Goal: Task Accomplishment & Management: Use online tool/utility

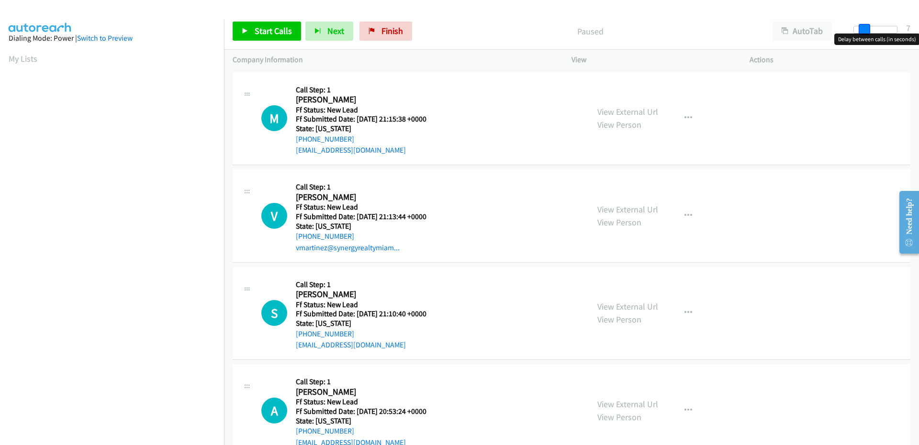
drag, startPoint x: 857, startPoint y: 30, endPoint x: 865, endPoint y: 30, distance: 8.1
click at [865, 30] on span at bounding box center [864, 29] width 11 height 11
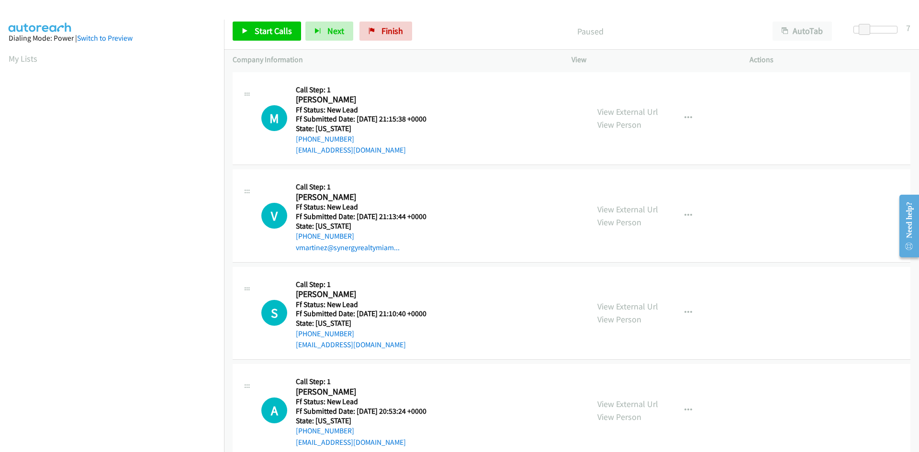
click at [462, 40] on div "Paused" at bounding box center [590, 31] width 348 height 19
click at [275, 30] on span "Start Calls" at bounding box center [273, 30] width 37 height 11
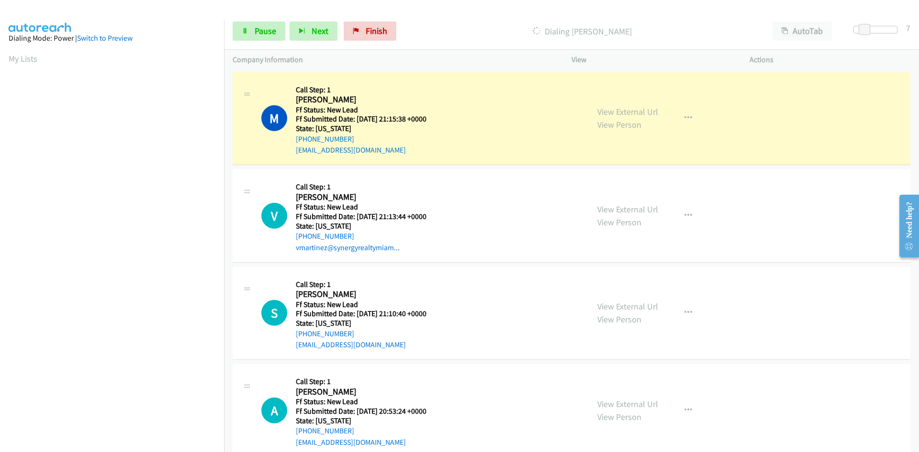
click at [436, 7] on div at bounding box center [455, 18] width 910 height 37
click at [629, 112] on link "View External Url" at bounding box center [627, 111] width 61 height 11
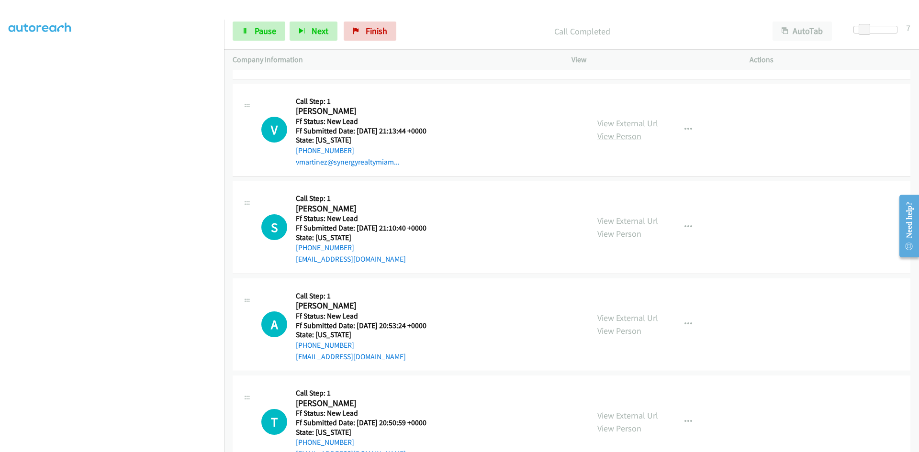
scroll to position [137, 0]
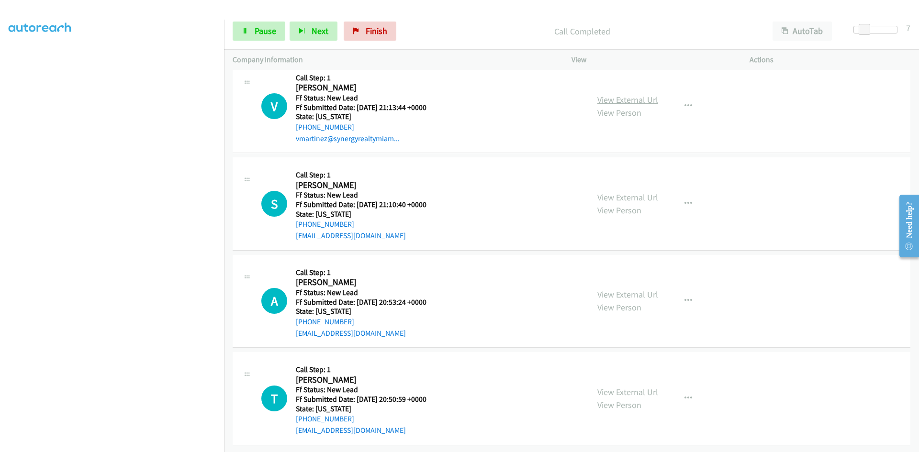
click at [627, 94] on link "View External Url" at bounding box center [627, 99] width 61 height 11
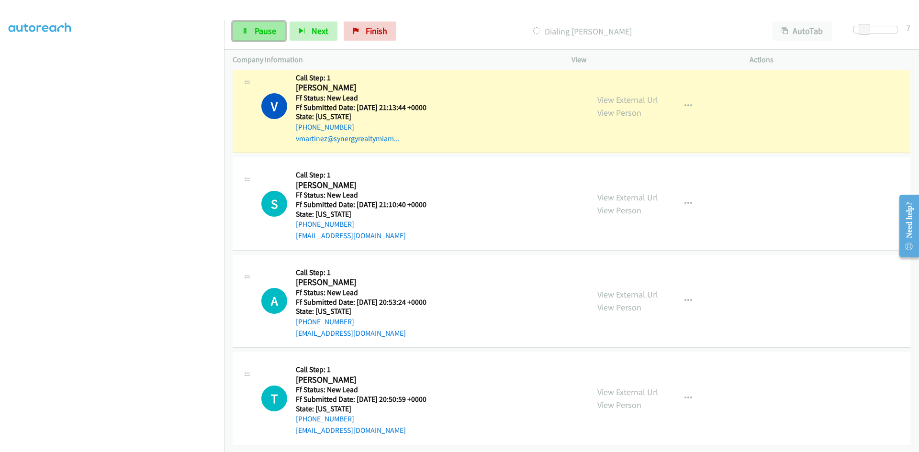
click at [258, 22] on link "Pause" at bounding box center [259, 31] width 53 height 19
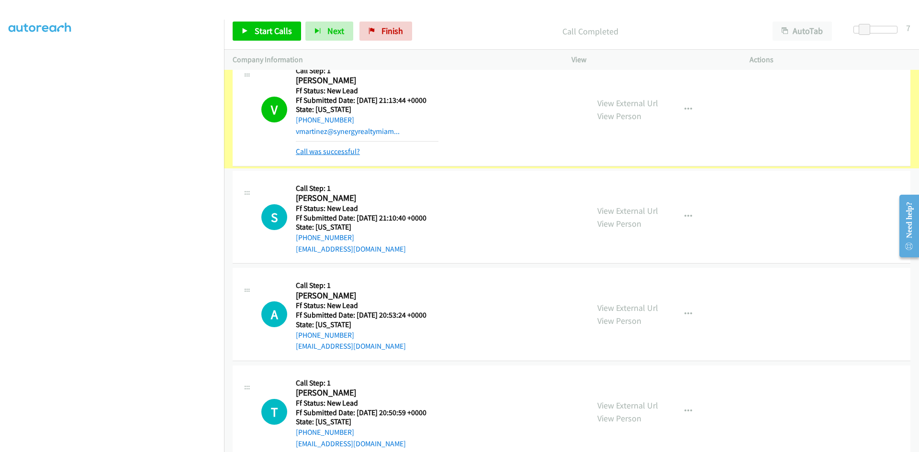
click at [335, 153] on link "Call was successful?" at bounding box center [328, 151] width 64 height 9
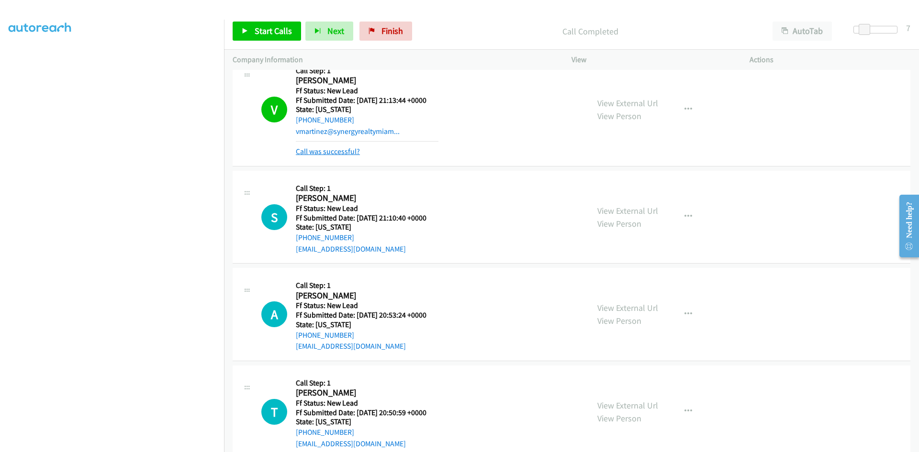
scroll to position [117, 0]
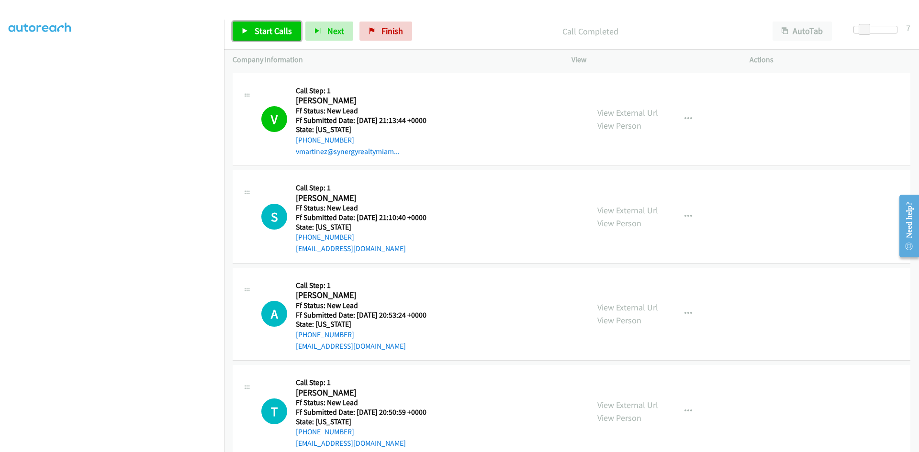
click at [268, 28] on span "Start Calls" at bounding box center [273, 30] width 37 height 11
click at [88, 12] on div at bounding box center [455, 18] width 910 height 37
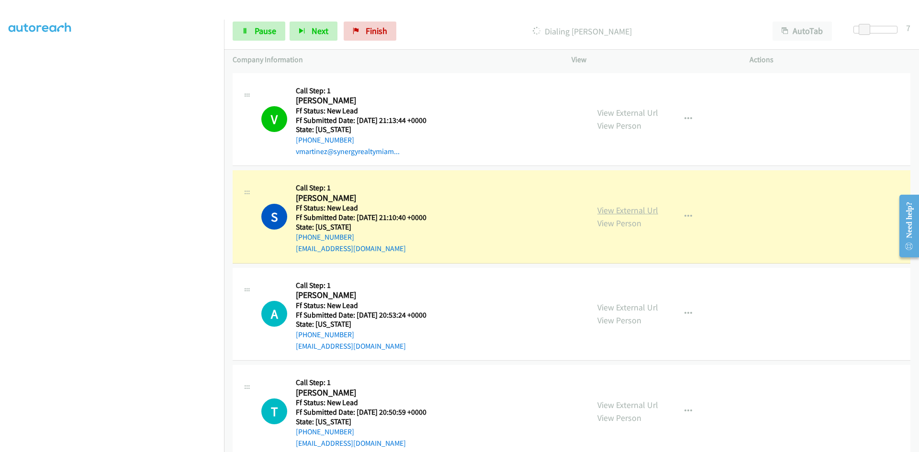
click at [620, 211] on link "View External Url" at bounding box center [627, 210] width 61 height 11
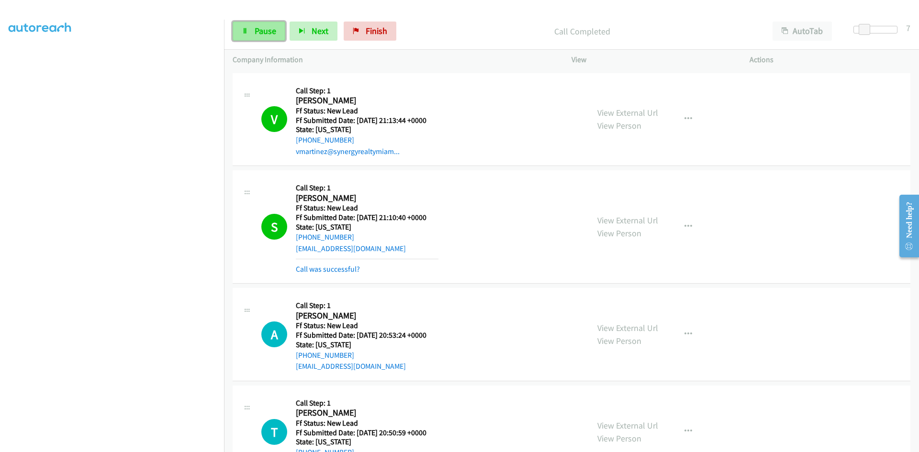
click at [241, 33] on link "Pause" at bounding box center [259, 31] width 53 height 19
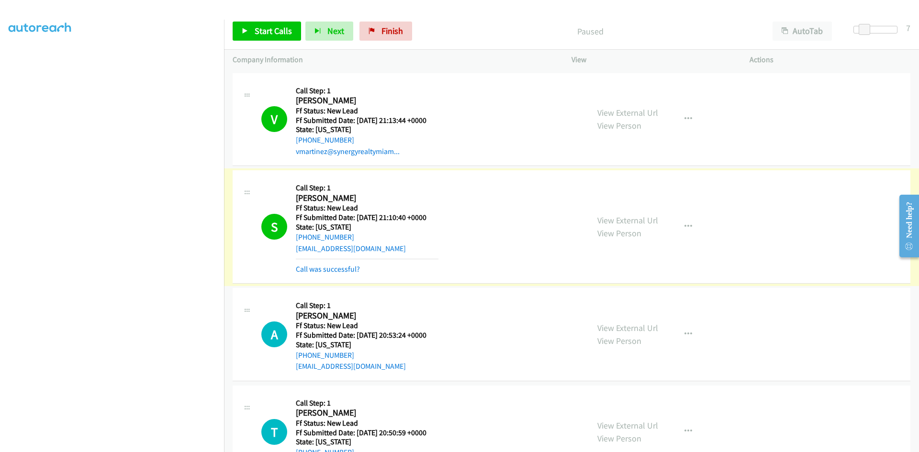
click at [345, 272] on link "Call was successful?" at bounding box center [328, 269] width 64 height 9
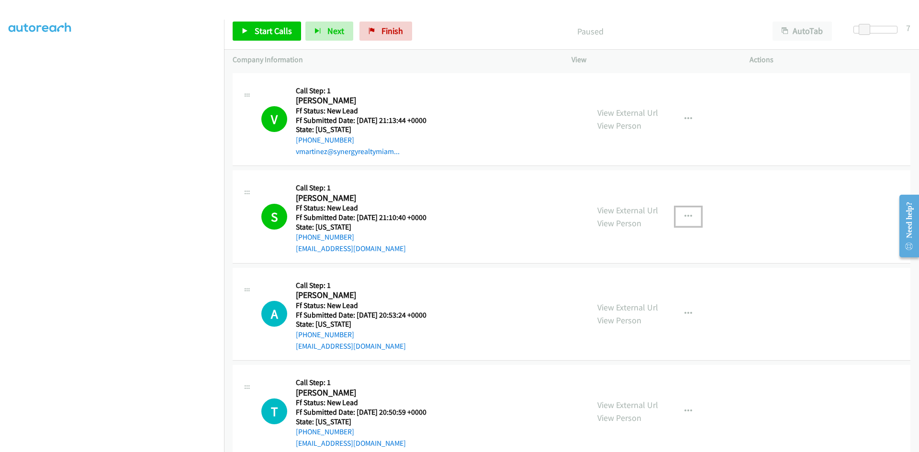
click at [686, 213] on icon "button" at bounding box center [689, 217] width 8 height 8
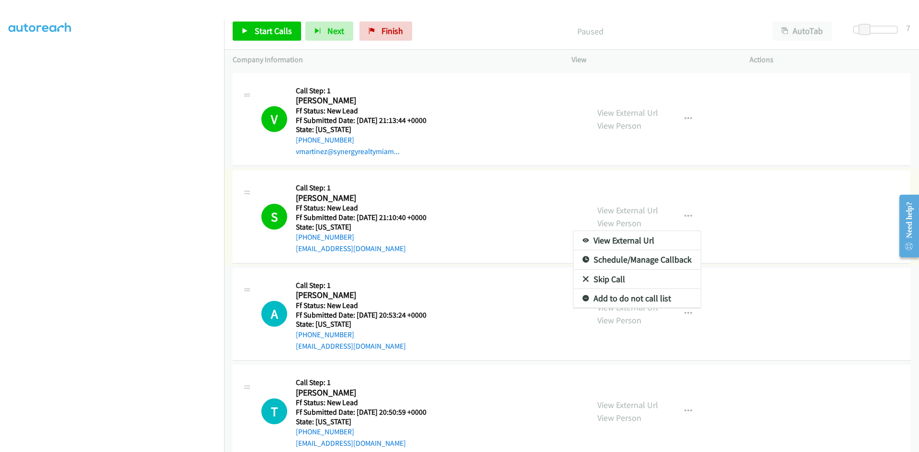
click at [593, 300] on link "Add to do not call list" at bounding box center [636, 298] width 127 height 19
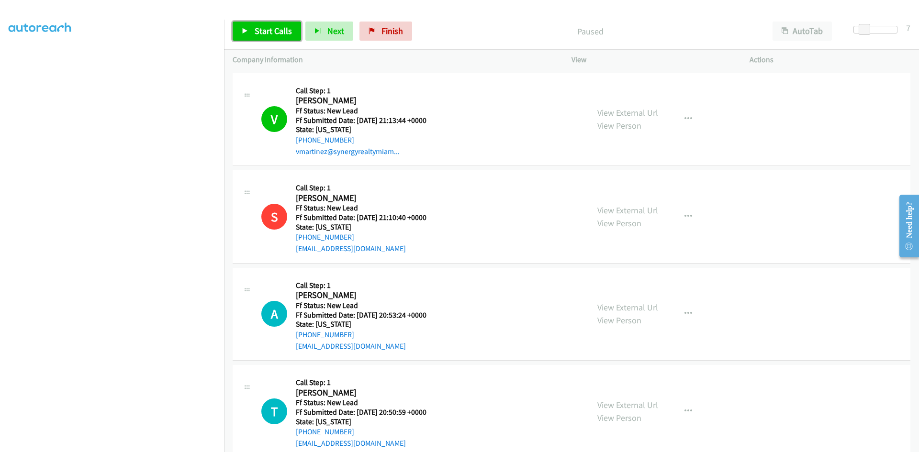
click at [292, 34] on link "Start Calls" at bounding box center [267, 31] width 68 height 19
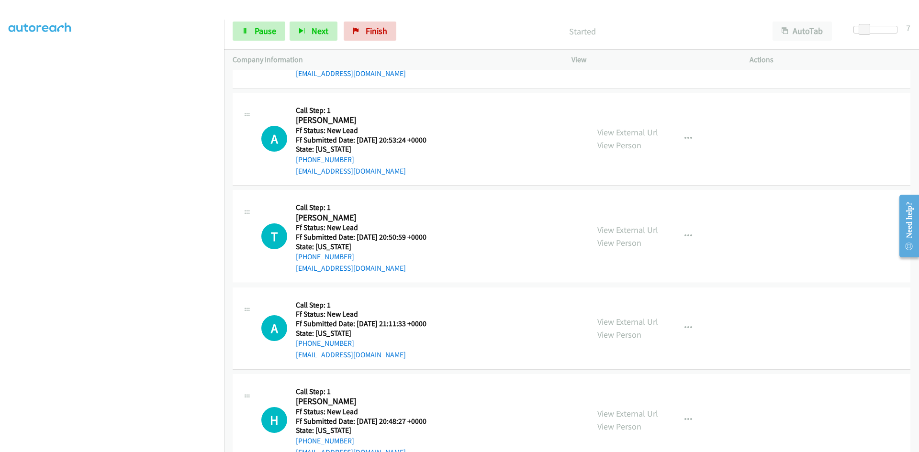
scroll to position [308, 0]
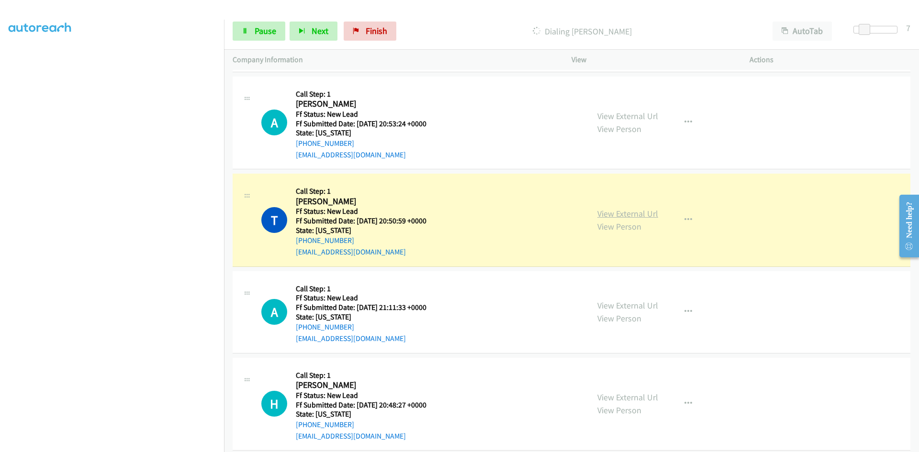
click at [608, 209] on link "View External Url" at bounding box center [627, 213] width 61 height 11
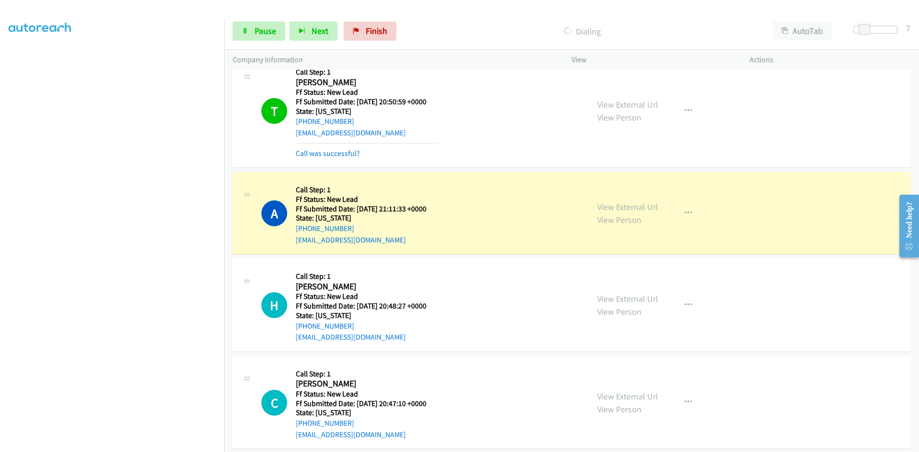
scroll to position [439, 0]
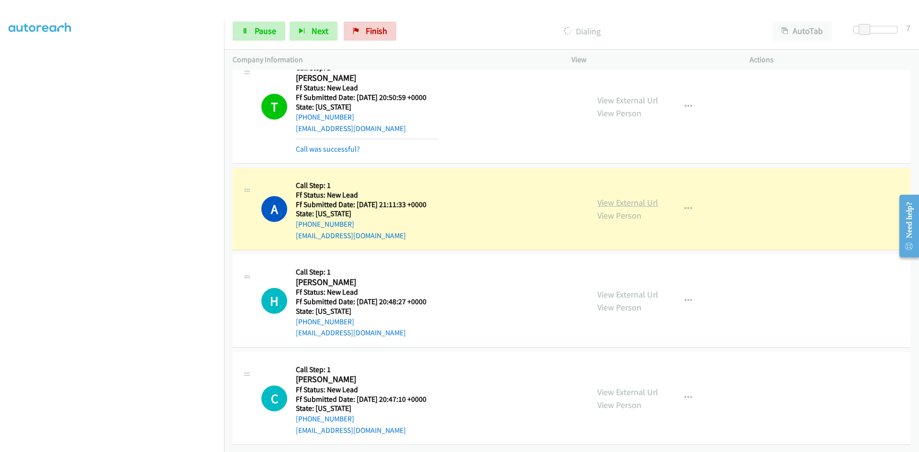
click at [637, 198] on link "View External Url" at bounding box center [627, 202] width 61 height 11
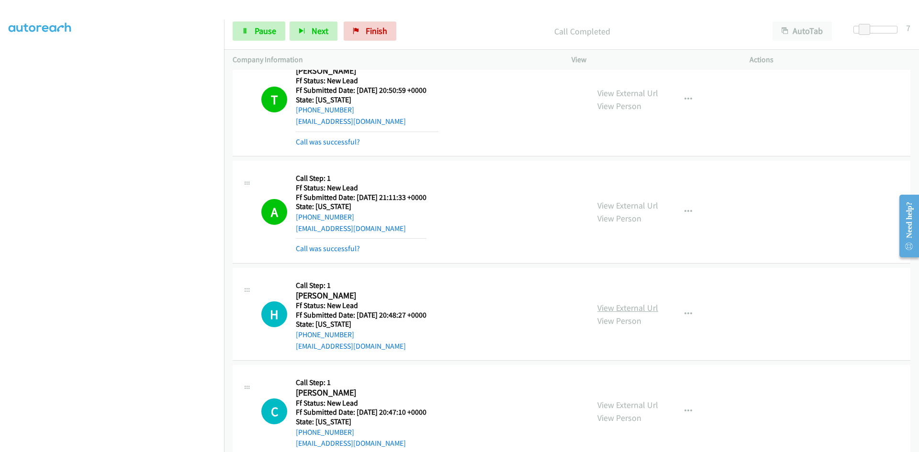
click at [605, 306] on link "View External Url" at bounding box center [627, 308] width 61 height 11
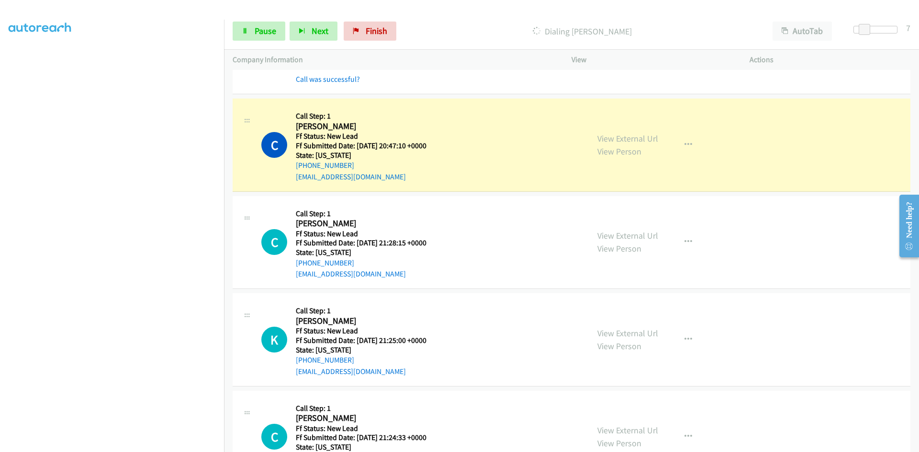
scroll to position [772, 0]
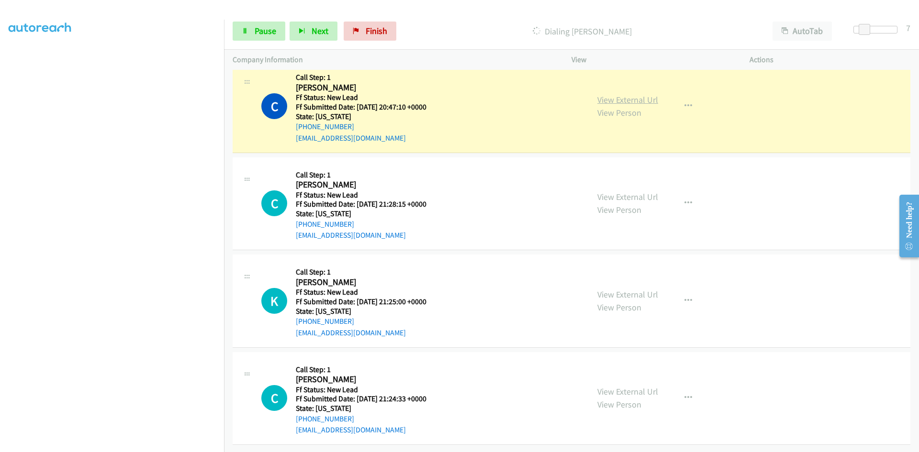
click at [641, 97] on link "View External Url" at bounding box center [627, 99] width 61 height 11
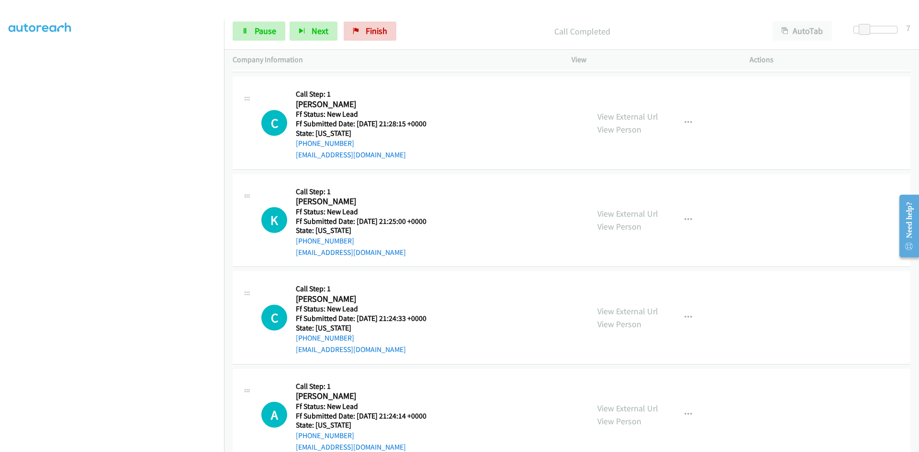
scroll to position [868, 0]
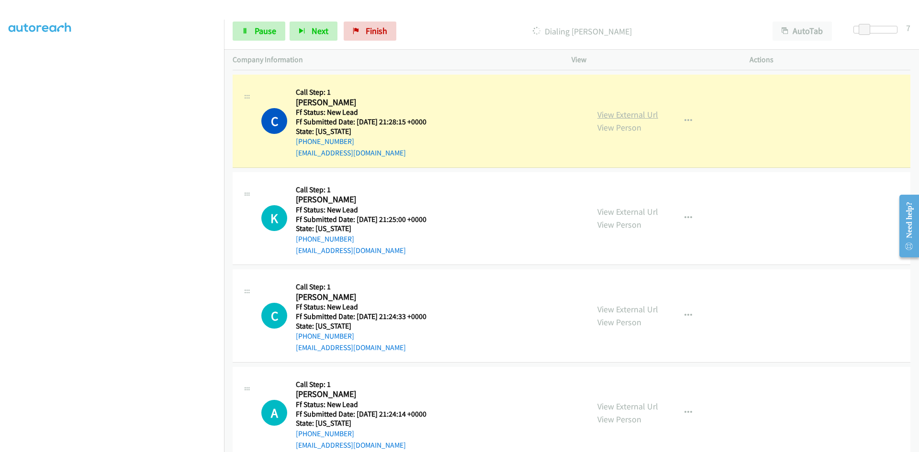
click at [648, 116] on link "View External Url" at bounding box center [627, 114] width 61 height 11
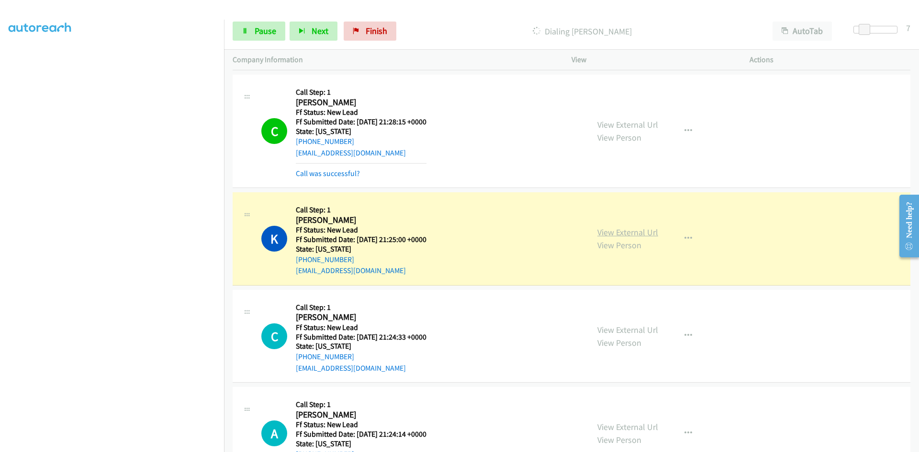
click at [650, 231] on link "View External Url" at bounding box center [627, 232] width 61 height 11
click at [255, 30] on span "Pause" at bounding box center [266, 30] width 22 height 11
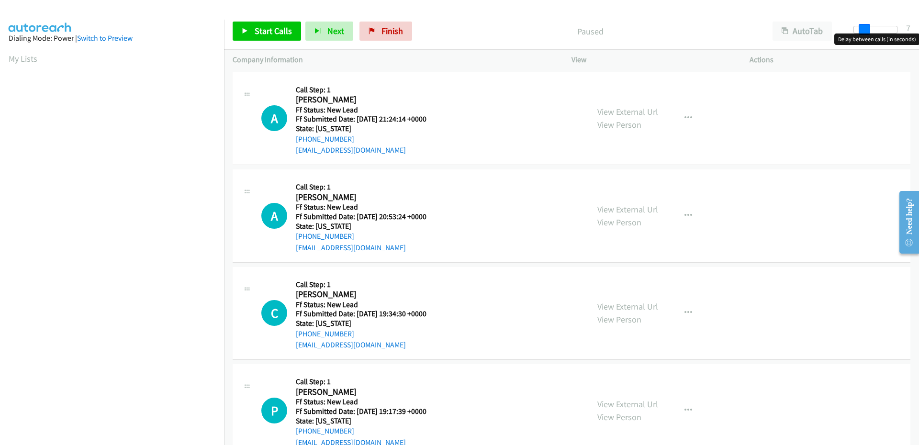
drag, startPoint x: 857, startPoint y: 30, endPoint x: 866, endPoint y: 28, distance: 8.7
click at [866, 28] on span at bounding box center [864, 29] width 11 height 11
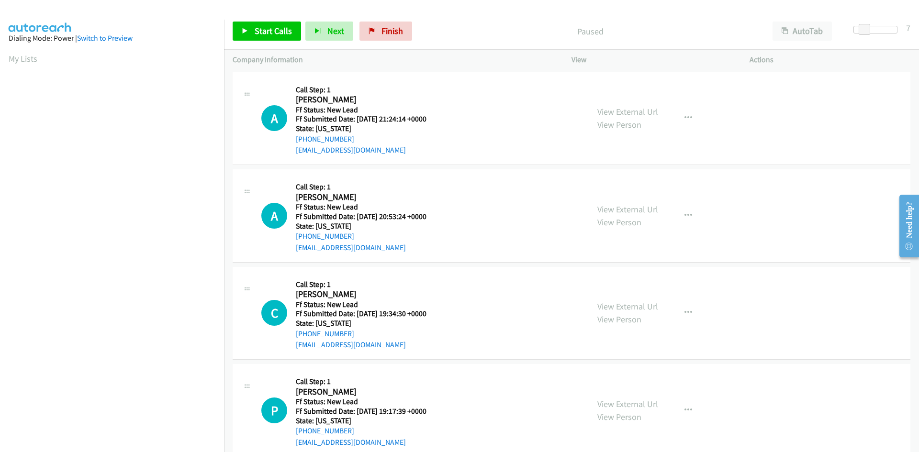
click at [459, 15] on div "Start Calls Pause Next Finish Paused AutoTab AutoTab 7" at bounding box center [571, 31] width 695 height 37
click at [253, 33] on link "Start Calls" at bounding box center [267, 31] width 68 height 19
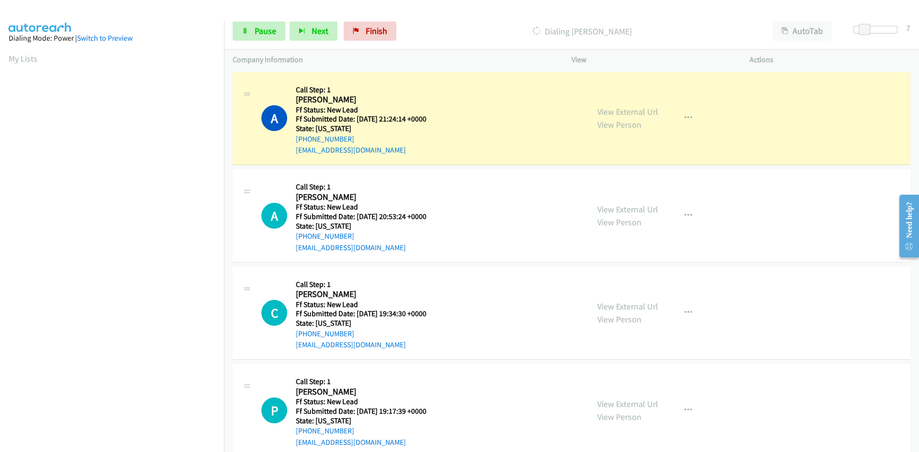
scroll to position [84, 0]
click at [612, 108] on link "View External Url" at bounding box center [627, 111] width 61 height 11
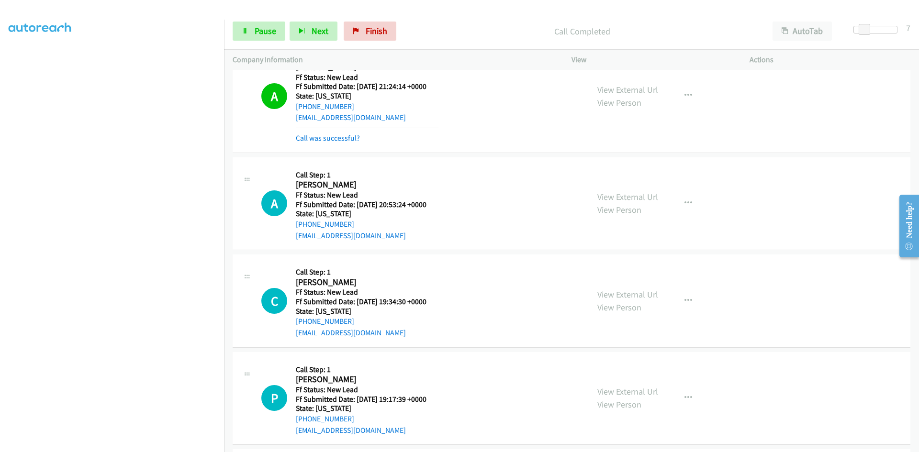
scroll to position [137, 0]
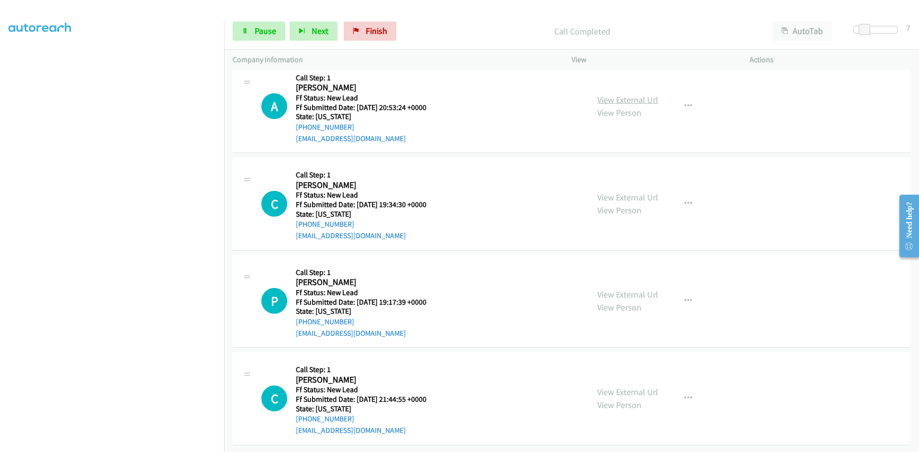
click at [608, 94] on link "View External Url" at bounding box center [627, 99] width 61 height 11
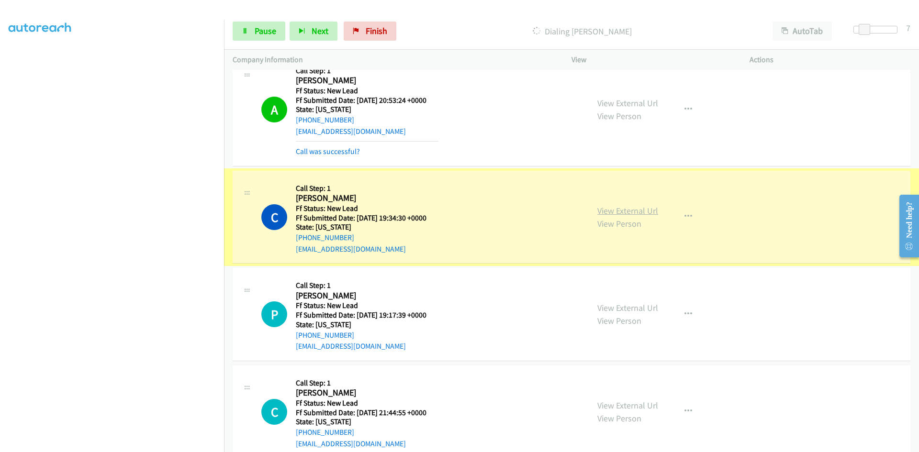
click at [615, 211] on link "View External Url" at bounding box center [627, 210] width 61 height 11
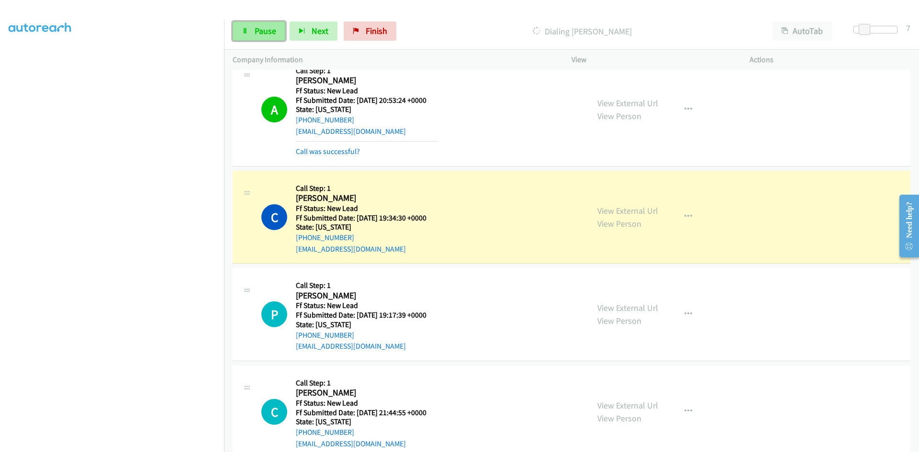
click at [270, 30] on span "Pause" at bounding box center [266, 30] width 22 height 11
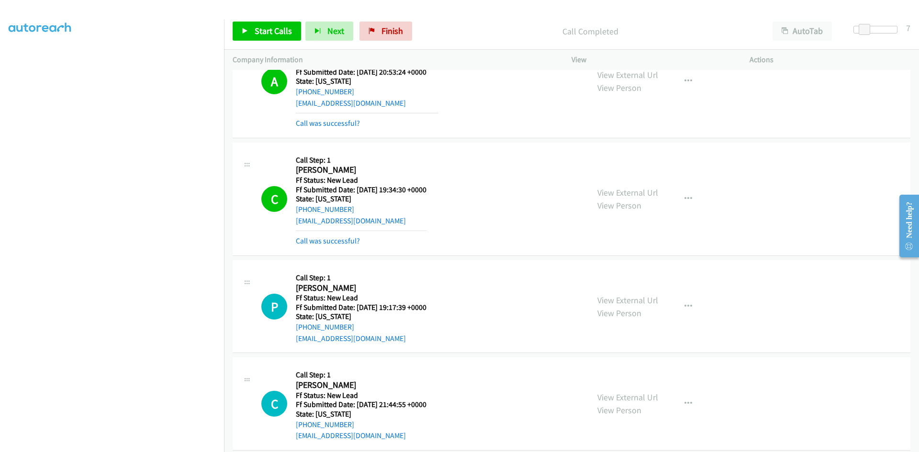
scroll to position [178, 0]
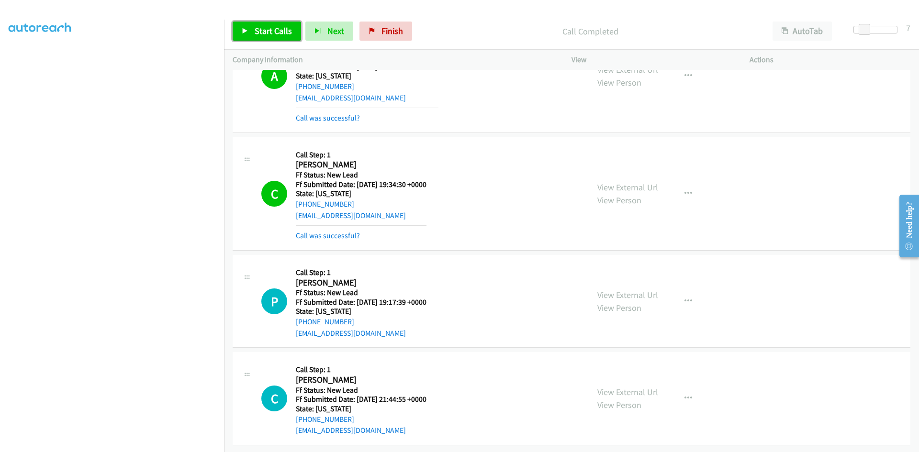
click at [268, 28] on span "Start Calls" at bounding box center [273, 30] width 37 height 11
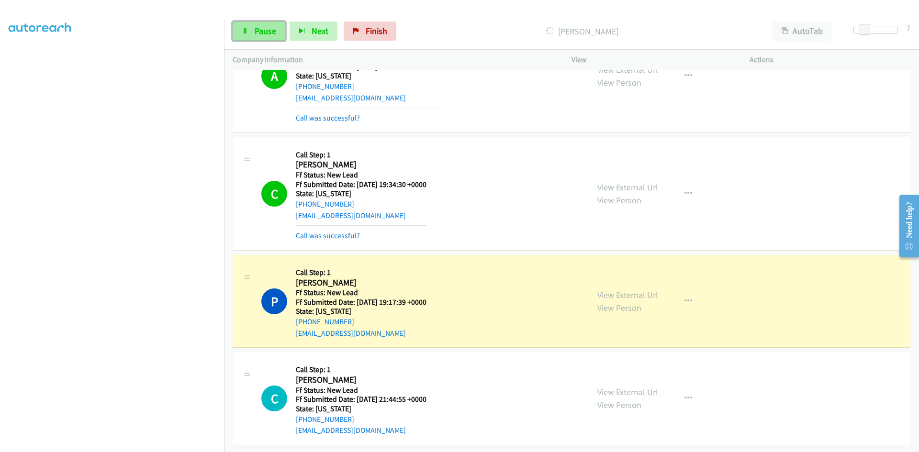
click at [274, 31] on span "Pause" at bounding box center [266, 30] width 22 height 11
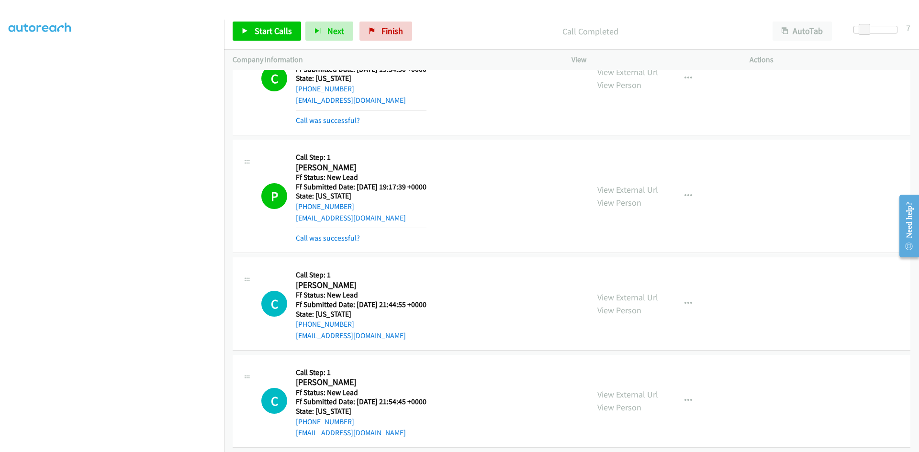
scroll to position [321, 0]
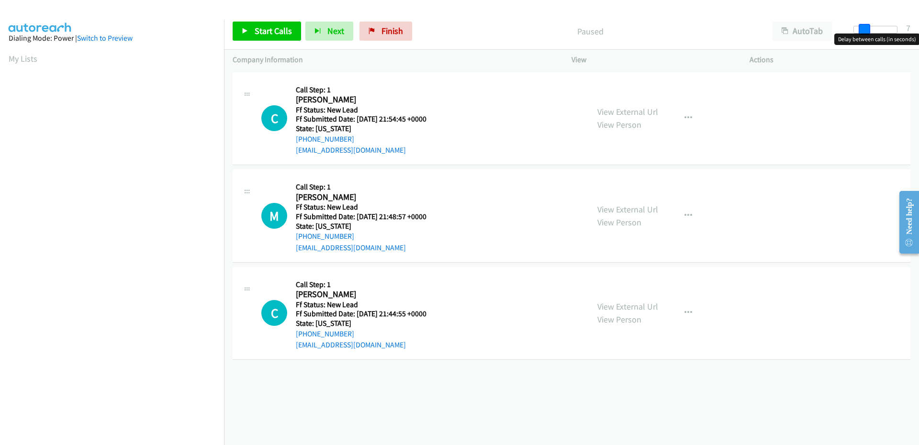
drag, startPoint x: 855, startPoint y: 31, endPoint x: 865, endPoint y: 31, distance: 9.6
click at [865, 31] on span at bounding box center [864, 29] width 11 height 11
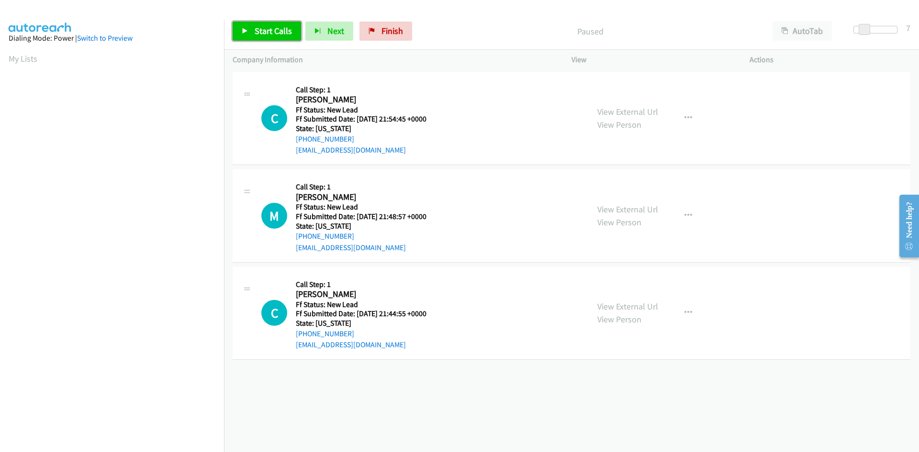
click at [263, 34] on span "Start Calls" at bounding box center [273, 30] width 37 height 11
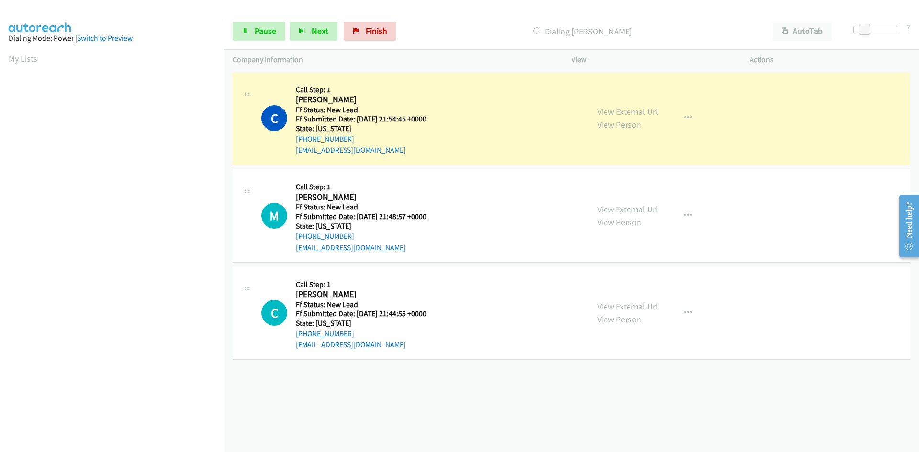
scroll to position [84, 0]
click at [612, 110] on link "View External Url" at bounding box center [627, 111] width 61 height 11
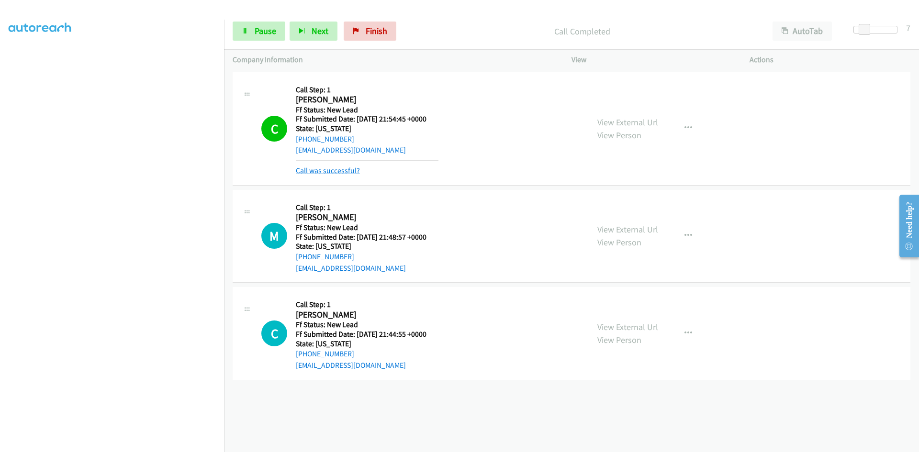
click at [306, 171] on link "Call was successful?" at bounding box center [328, 170] width 64 height 9
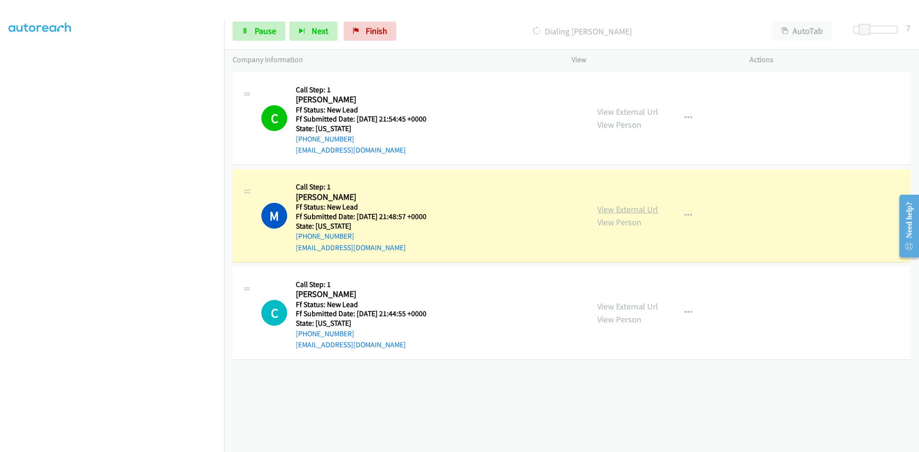
click at [597, 209] on link "View External Url" at bounding box center [627, 209] width 61 height 11
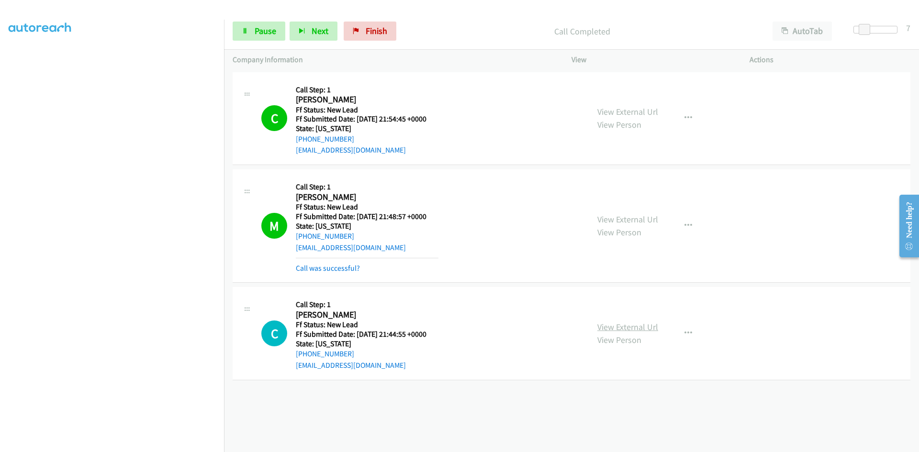
click at [643, 329] on link "View External Url" at bounding box center [627, 327] width 61 height 11
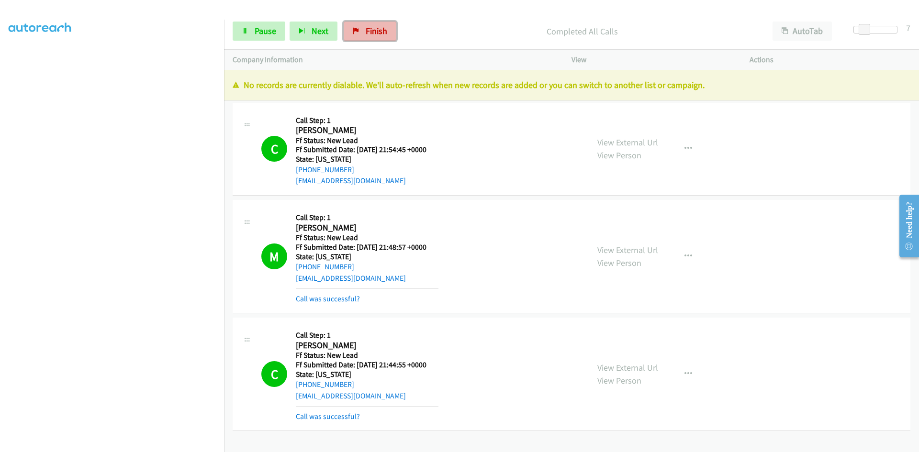
click at [356, 33] on icon at bounding box center [356, 31] width 7 height 7
click at [375, 27] on span "Finish" at bounding box center [377, 30] width 22 height 11
